Goal: Information Seeking & Learning: Understand process/instructions

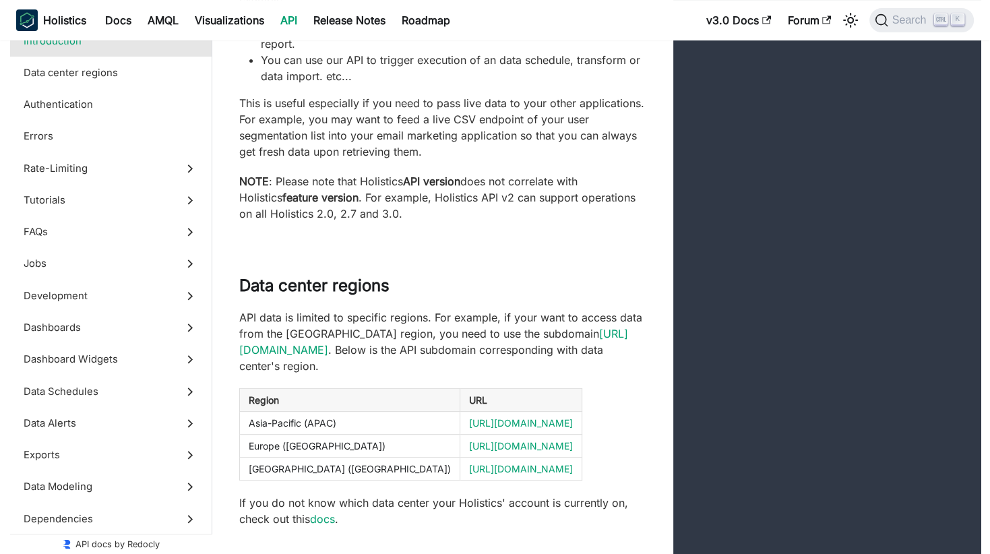
scroll to position [324, 0]
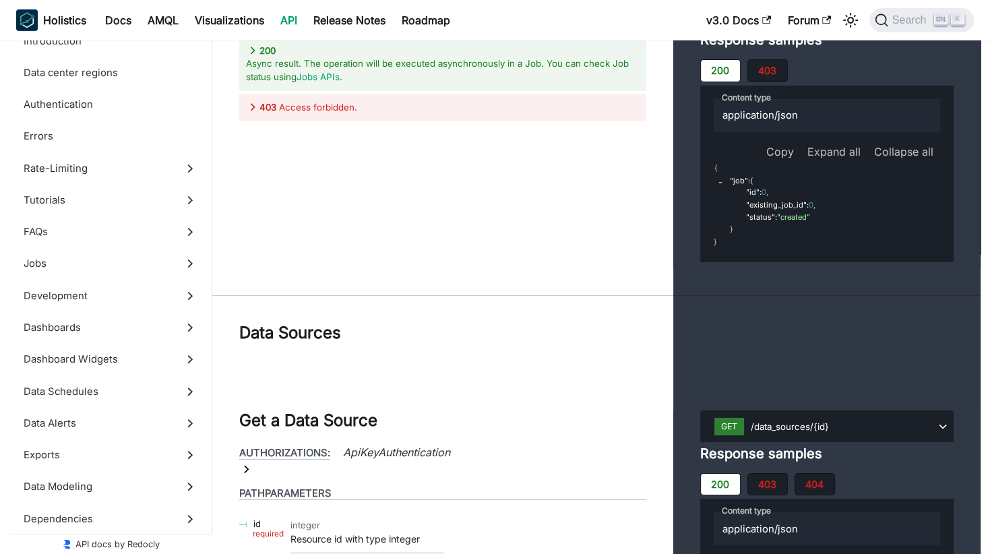
scroll to position [49146, 0]
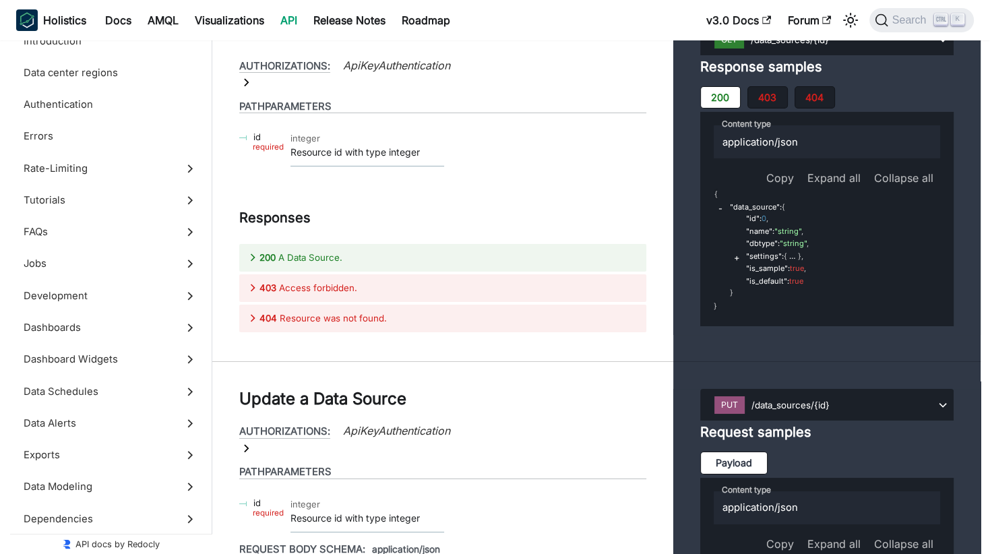
scroll to position [49416, 0]
